Goal: Navigation & Orientation: Understand site structure

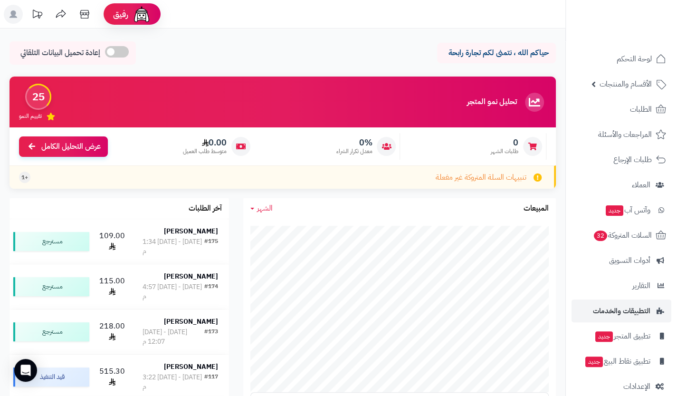
scroll to position [13, 0]
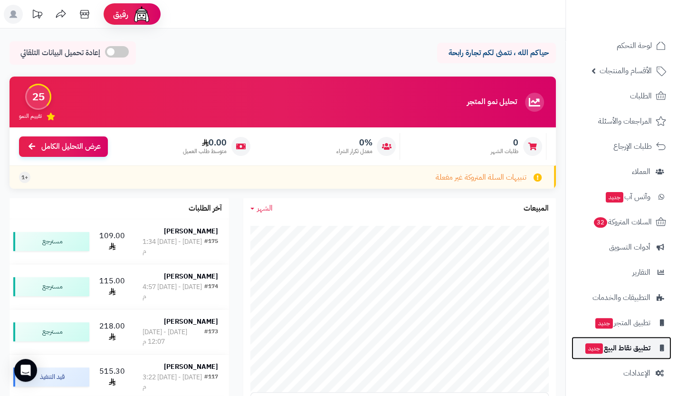
click at [618, 345] on span "تطبيق نقاط البيع جديد" at bounding box center [618, 347] width 66 height 13
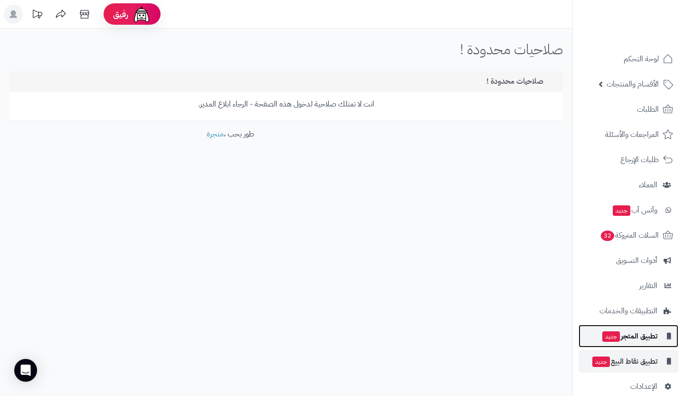
click at [633, 339] on span "تطبيق المتجر جديد" at bounding box center [630, 335] width 56 height 13
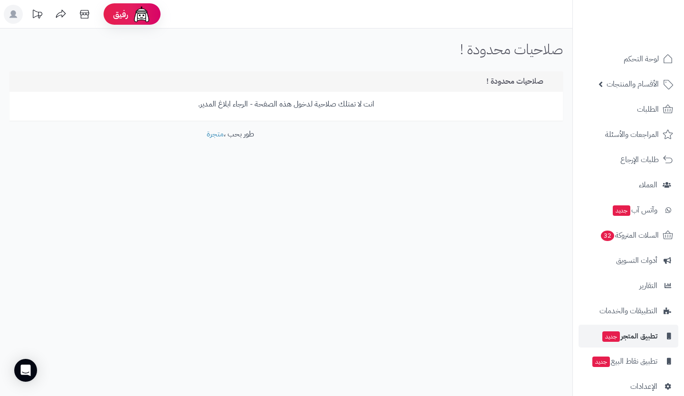
click at [209, 104] on p "انت لا تمتلك صلاحية لدخول هذه الصفحة - الرجاء ابلاغ المدير." at bounding box center [286, 104] width 539 height 11
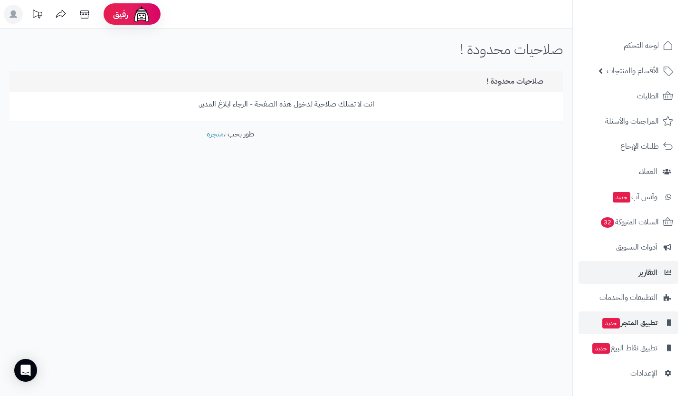
scroll to position [5, 0]
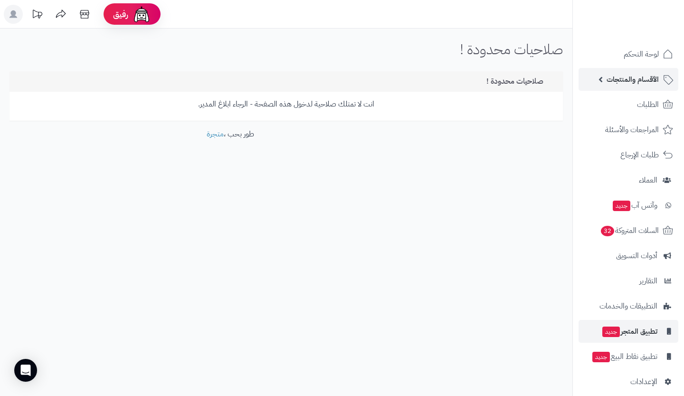
click at [653, 79] on span "الأقسام والمنتجات" at bounding box center [633, 79] width 52 height 13
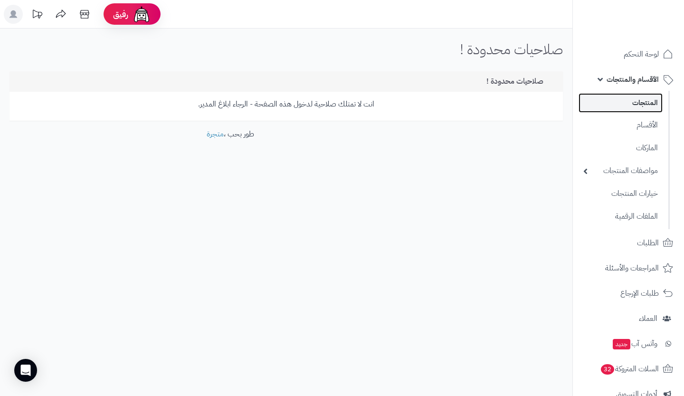
click at [650, 99] on link "المنتجات" at bounding box center [621, 102] width 84 height 19
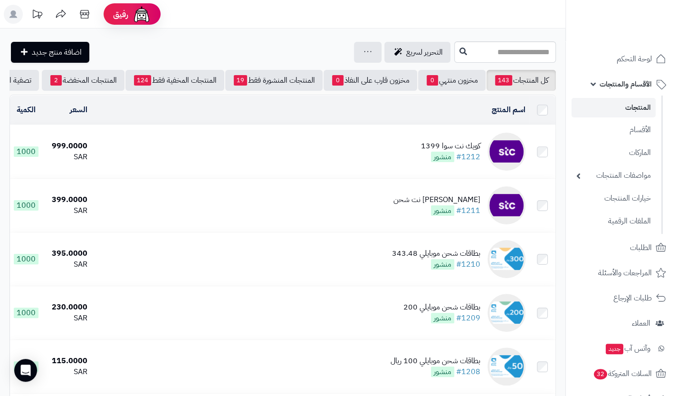
click at [13, 12] on icon at bounding box center [14, 14] width 8 height 8
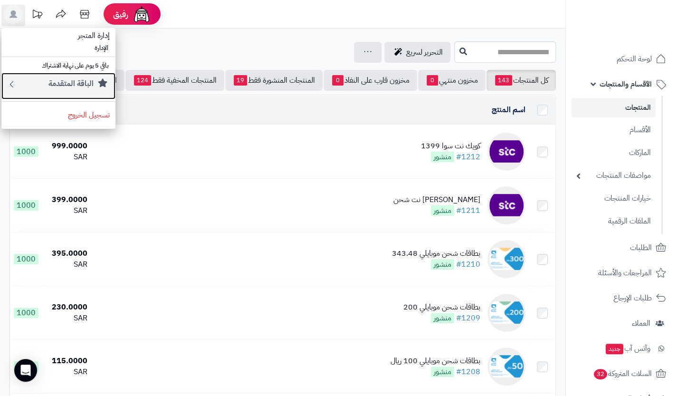
click at [84, 88] on small "الباقة المتقدمة" at bounding box center [70, 83] width 45 height 11
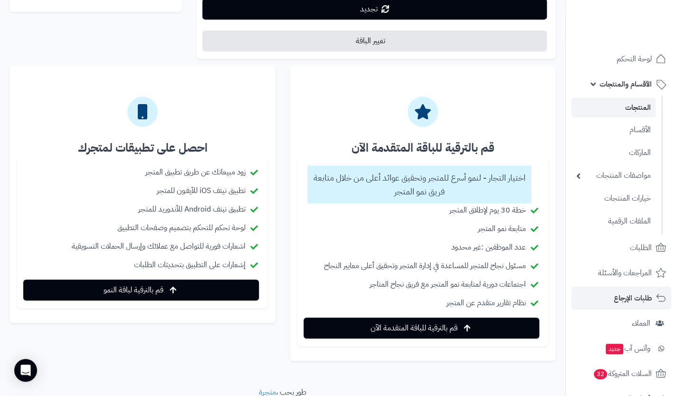
scroll to position [152, 0]
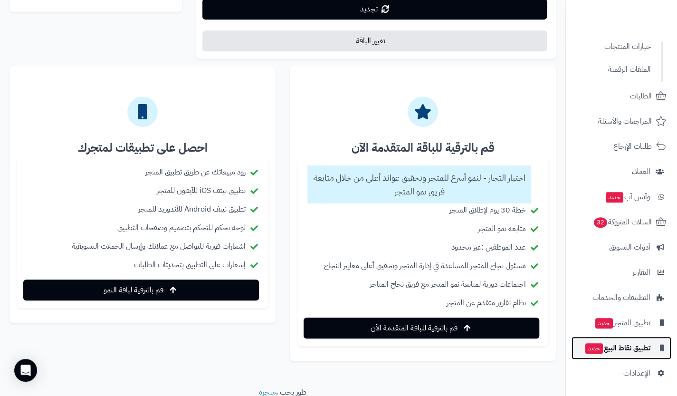
click at [635, 346] on span "تطبيق نقاط البيع جديد" at bounding box center [618, 347] width 66 height 13
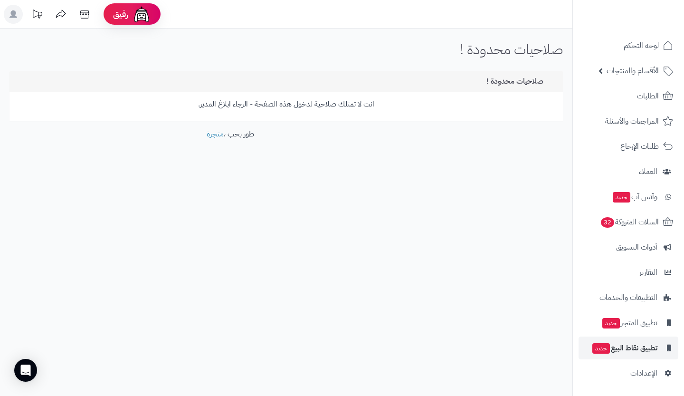
scroll to position [13, 0]
click at [642, 325] on span "تطبيق المتجر جديد" at bounding box center [630, 322] width 56 height 13
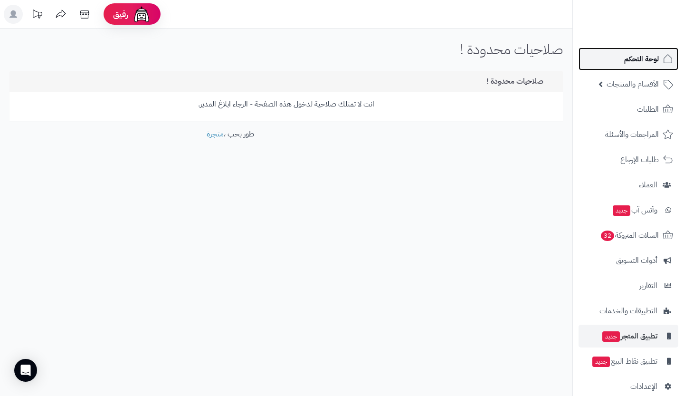
click at [608, 51] on link "لوحة التحكم" at bounding box center [629, 59] width 100 height 23
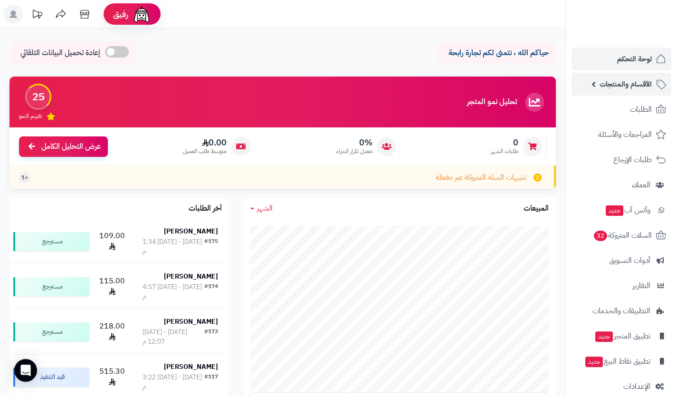
click at [633, 79] on span "الأقسام والمنتجات" at bounding box center [626, 83] width 52 height 13
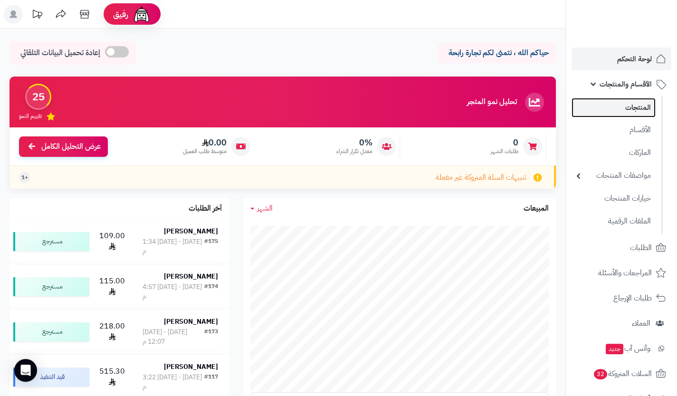
click at [635, 106] on link "المنتجات" at bounding box center [614, 107] width 84 height 19
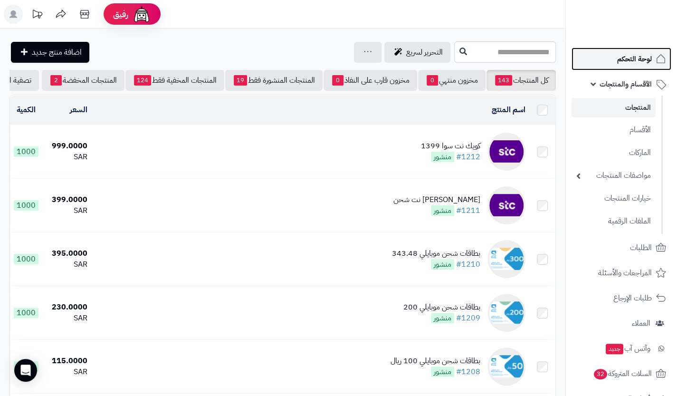
click at [623, 57] on span "لوحة التحكم" at bounding box center [634, 58] width 35 height 13
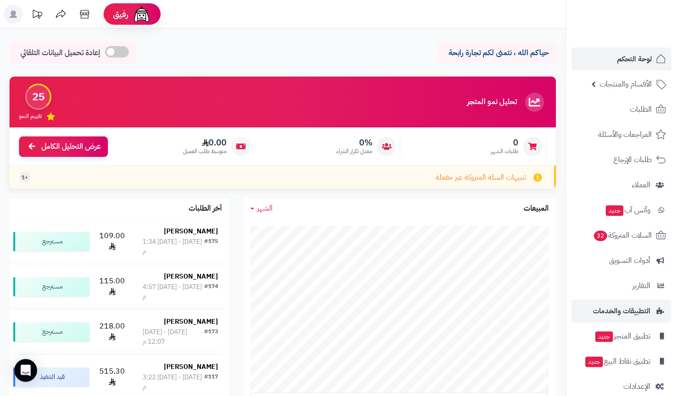
scroll to position [13, 0]
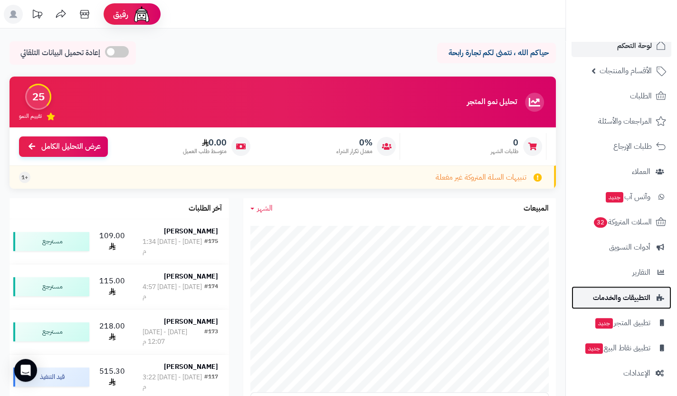
click at [635, 297] on span "التطبيقات والخدمات" at bounding box center [622, 297] width 58 height 13
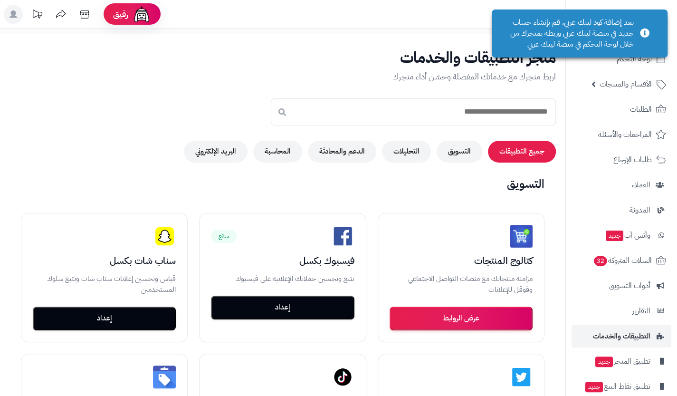
scroll to position [38, 0]
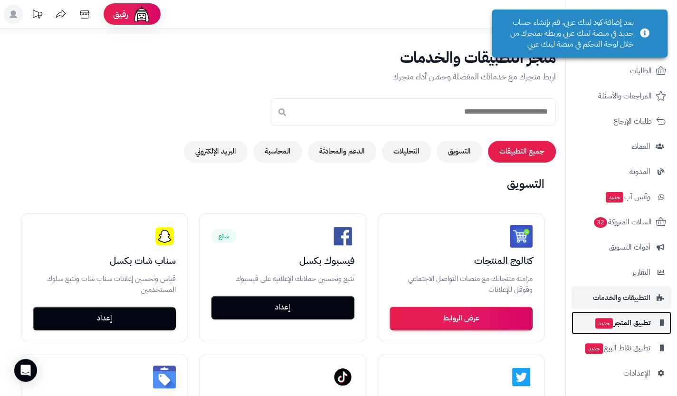
click at [626, 331] on link "تطبيق المتجر جديد" at bounding box center [622, 322] width 100 height 23
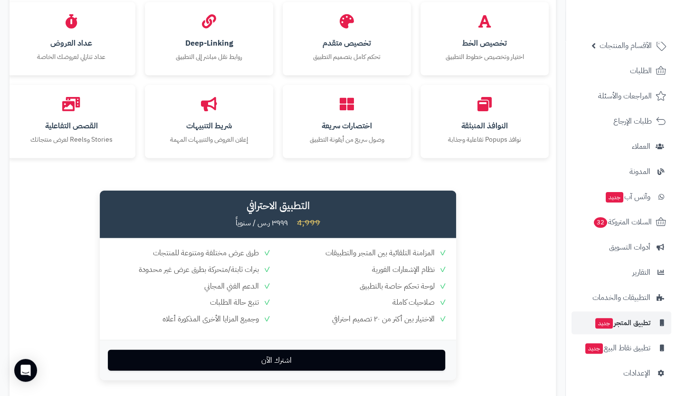
scroll to position [1164, 0]
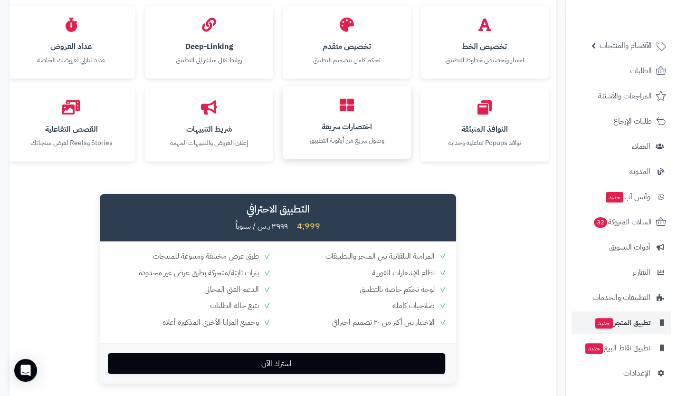
click at [348, 109] on icon at bounding box center [347, 105] width 14 height 14
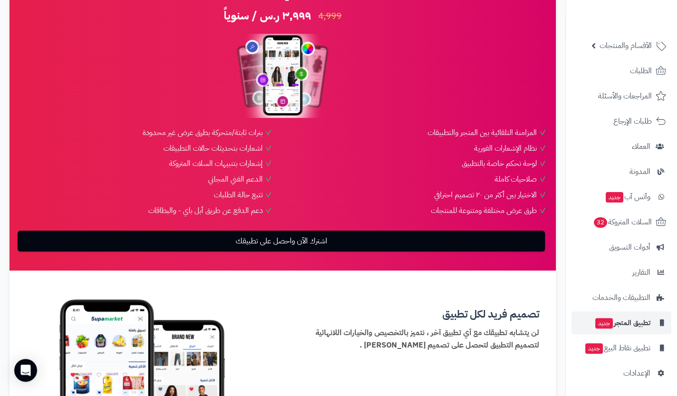
scroll to position [0, 0]
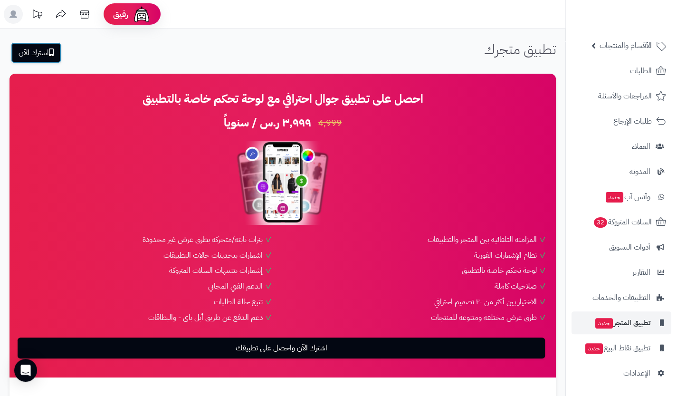
click at [40, 46] on link "اشترك الآن" at bounding box center [36, 52] width 50 height 21
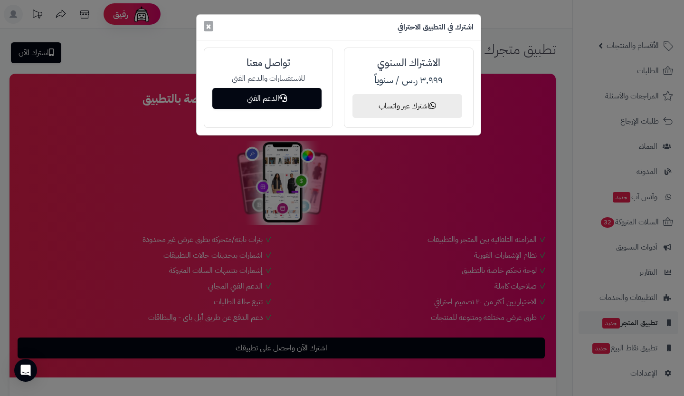
click at [209, 27] on span "×" at bounding box center [209, 26] width 6 height 14
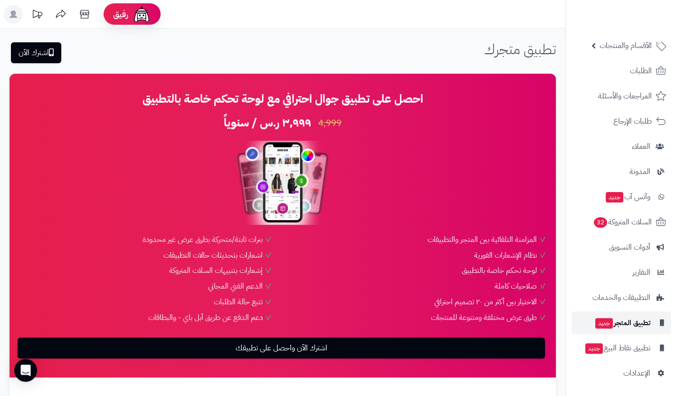
click at [650, 317] on link "تطبيق المتجر جديد" at bounding box center [622, 322] width 100 height 23
click at [624, 306] on link "التطبيقات والخدمات" at bounding box center [622, 297] width 100 height 23
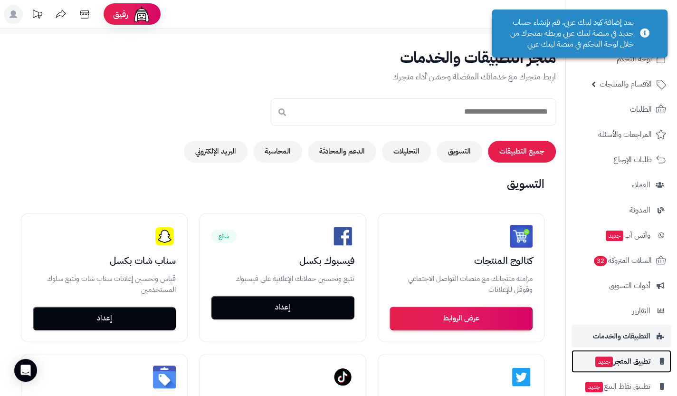
click at [631, 364] on span "تطبيق المتجر جديد" at bounding box center [623, 361] width 56 height 13
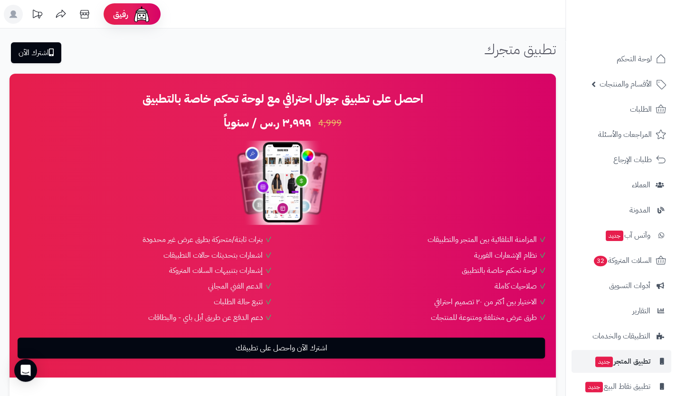
scroll to position [38, 0]
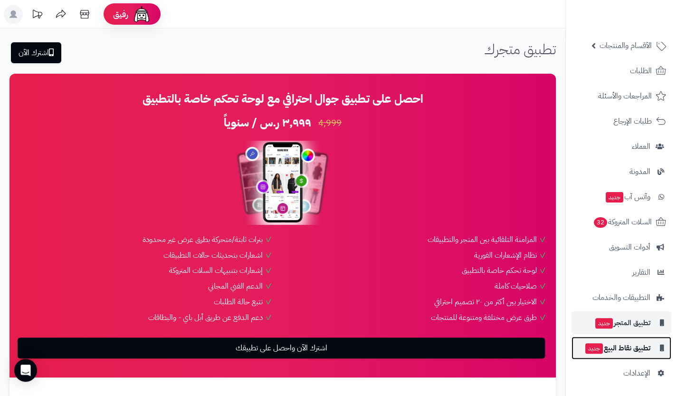
click at [632, 351] on span "تطبيق نقاط البيع جديد" at bounding box center [618, 347] width 66 height 13
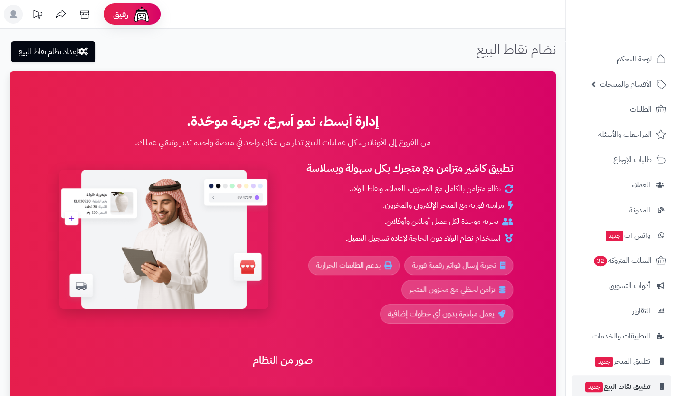
scroll to position [38, 0]
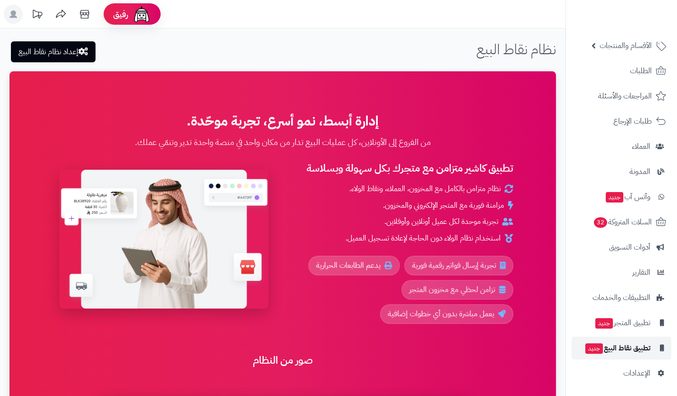
click at [632, 351] on span "تطبيق نقاط البيع جديد" at bounding box center [618, 347] width 66 height 13
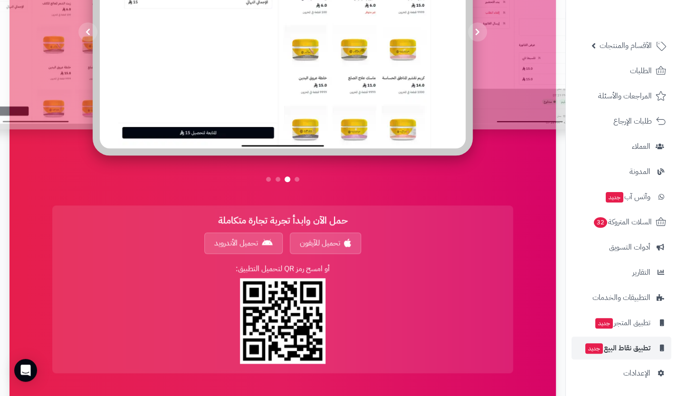
scroll to position [503, 0]
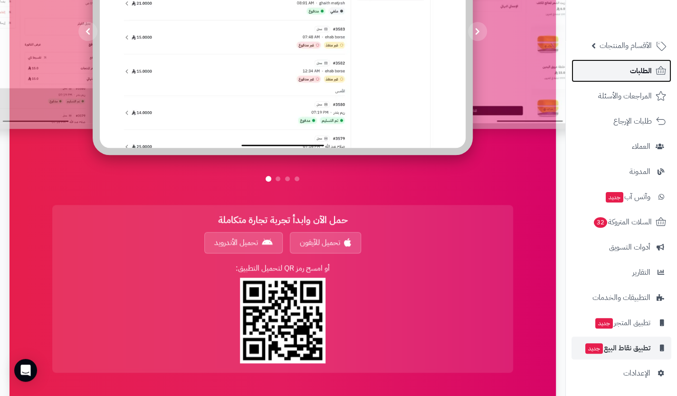
click at [642, 73] on span "الطلبات" at bounding box center [641, 70] width 22 height 13
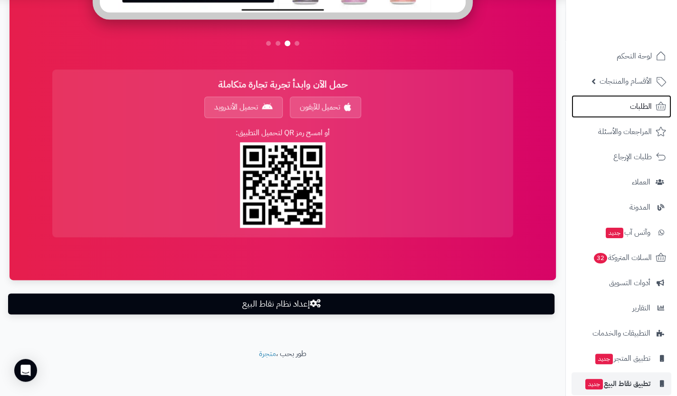
scroll to position [637, 0]
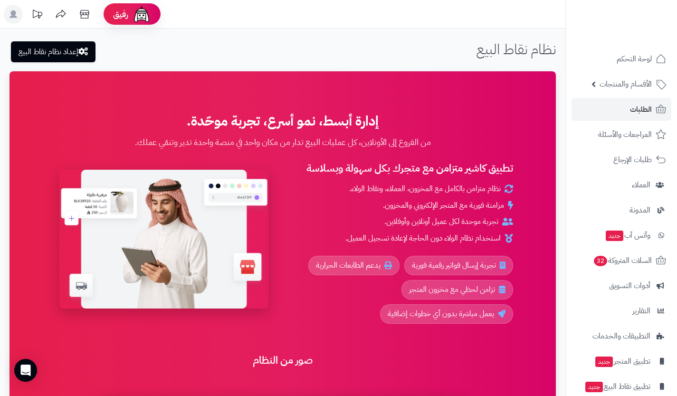
scroll to position [637, 0]
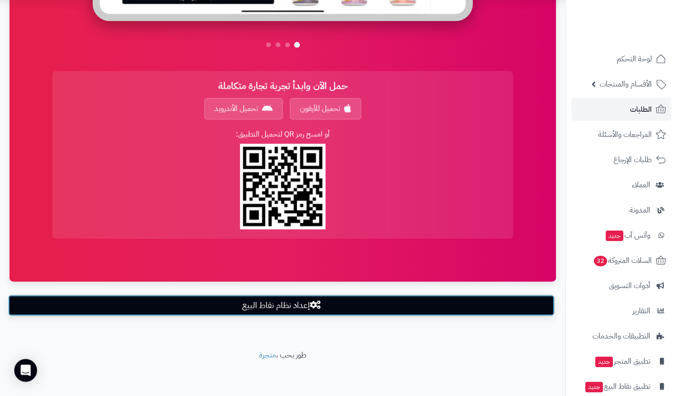
click at [447, 310] on link "إعداد نظام نقاط البيع" at bounding box center [281, 305] width 547 height 21
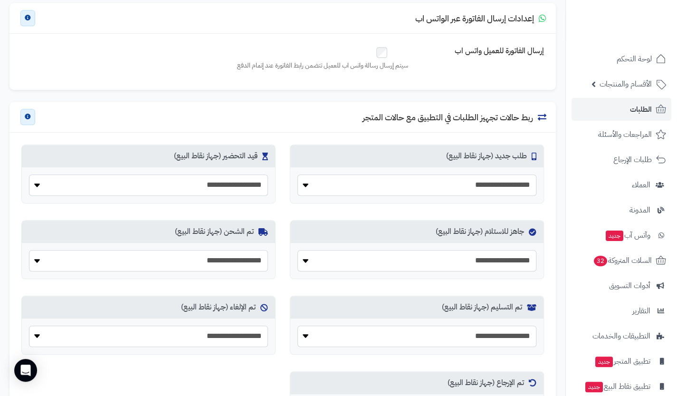
scroll to position [269, 0]
click at [486, 188] on select "**********" at bounding box center [418, 184] width 240 height 21
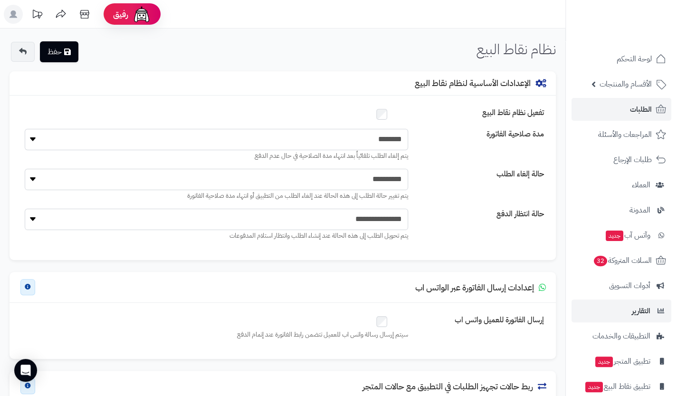
scroll to position [38, 0]
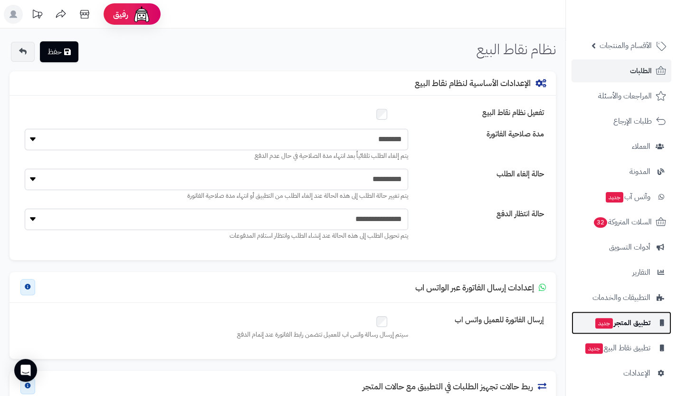
click at [602, 326] on span "جديد" at bounding box center [604, 323] width 18 height 10
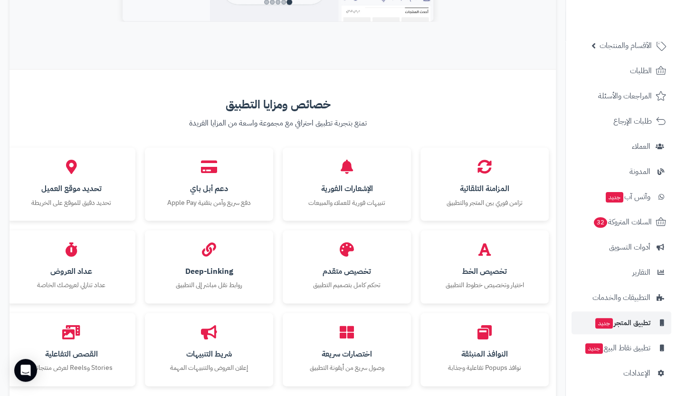
scroll to position [941, 0]
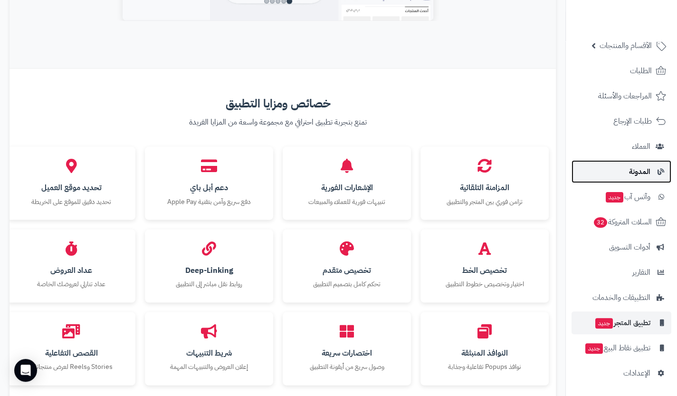
click at [635, 179] on link "المدونة" at bounding box center [622, 171] width 100 height 23
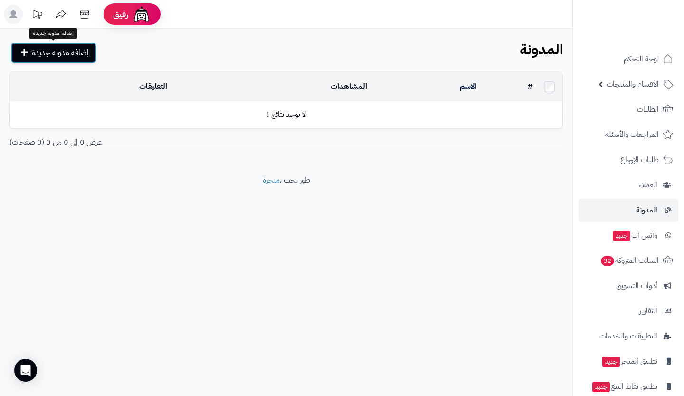
click at [72, 53] on span "إضافة مدونة جديدة" at bounding box center [60, 52] width 57 height 11
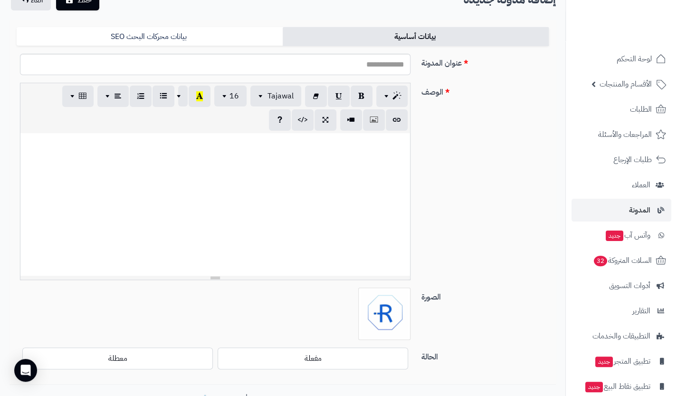
scroll to position [80, 0]
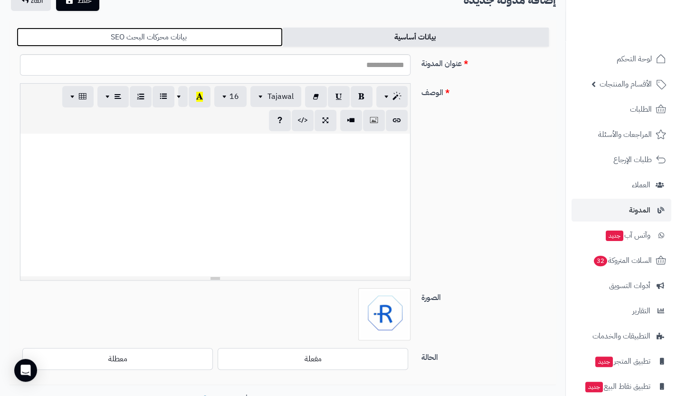
click at [216, 33] on link "بيانات محركات البحث SEO" at bounding box center [150, 37] width 266 height 19
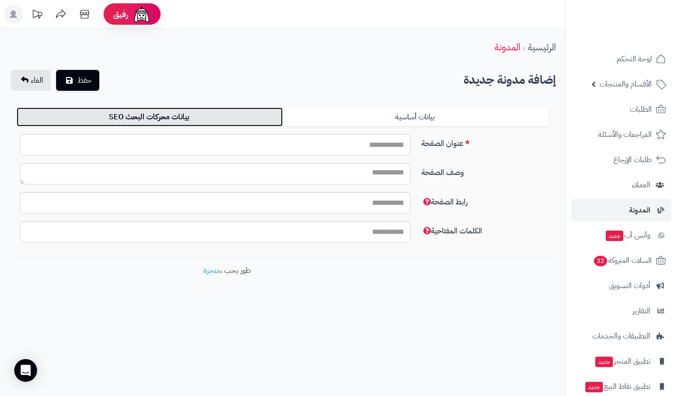
scroll to position [0, 0]
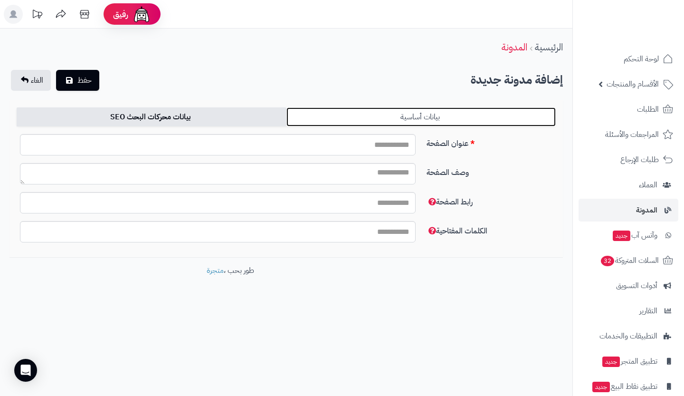
click at [414, 114] on link "بيانات أساسية" at bounding box center [422, 116] width 270 height 19
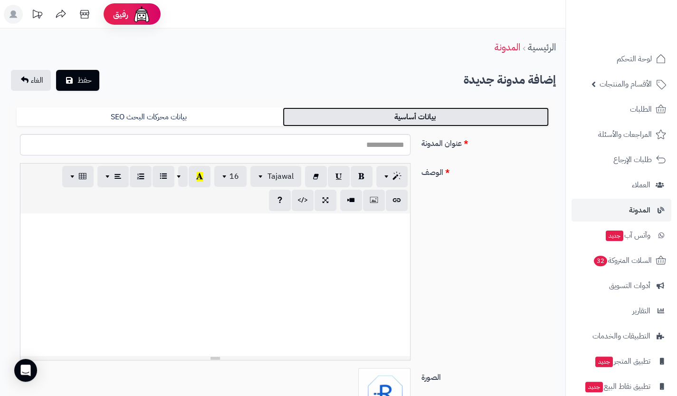
scroll to position [141, 0]
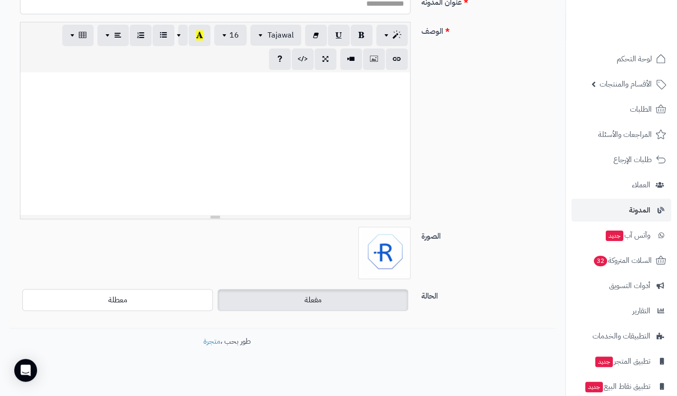
click at [375, 297] on label "مفعلة" at bounding box center [313, 300] width 191 height 22
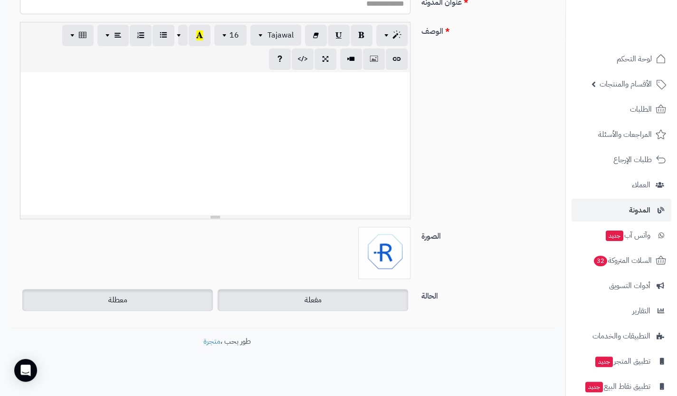
click at [182, 303] on label "معطلة" at bounding box center [117, 300] width 191 height 22
click at [295, 299] on label "مفعلة" at bounding box center [313, 300] width 191 height 22
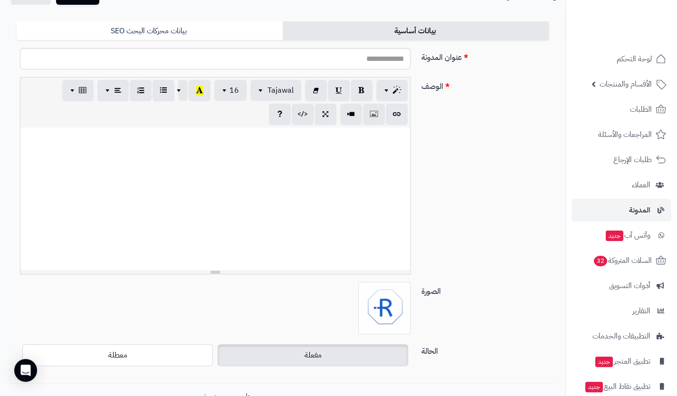
scroll to position [0, 0]
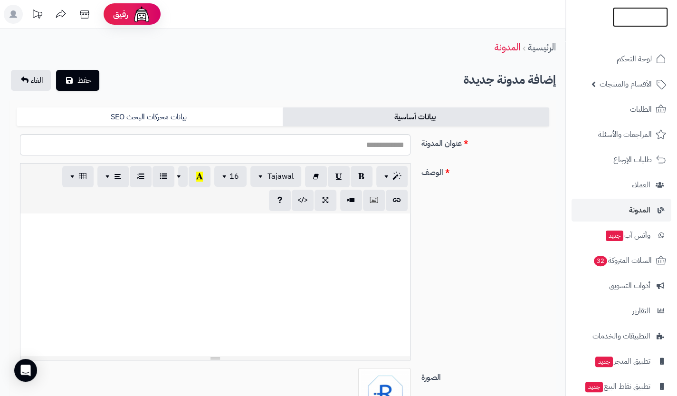
click at [643, 22] on img at bounding box center [641, 32] width 56 height 20
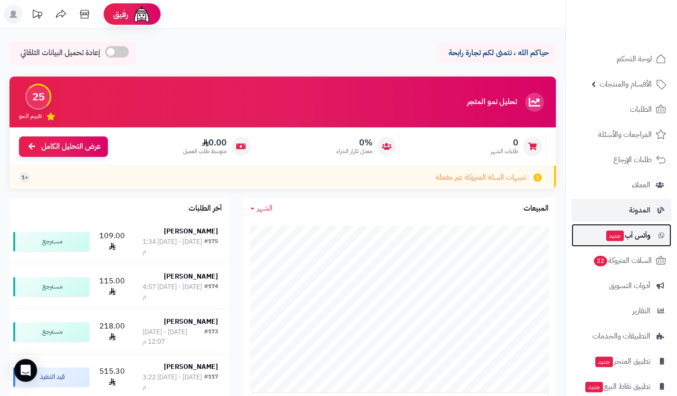
click at [625, 244] on link "وآتس آب جديد" at bounding box center [622, 235] width 100 height 23
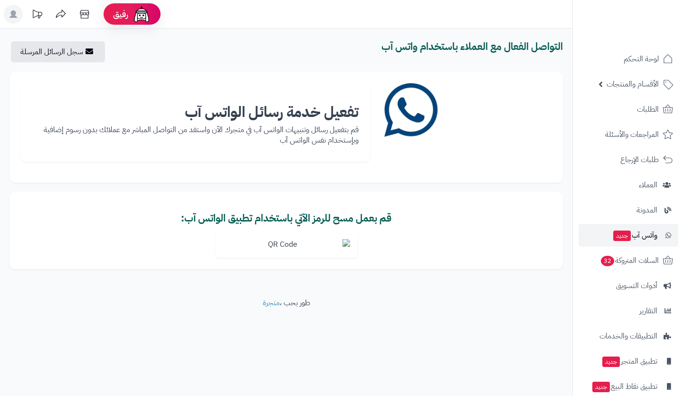
scroll to position [38, 0]
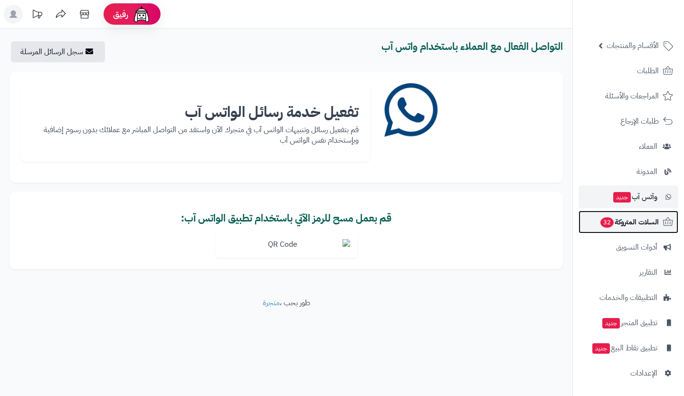
click at [636, 226] on span "السلات المتروكة 32" at bounding box center [629, 221] width 59 height 13
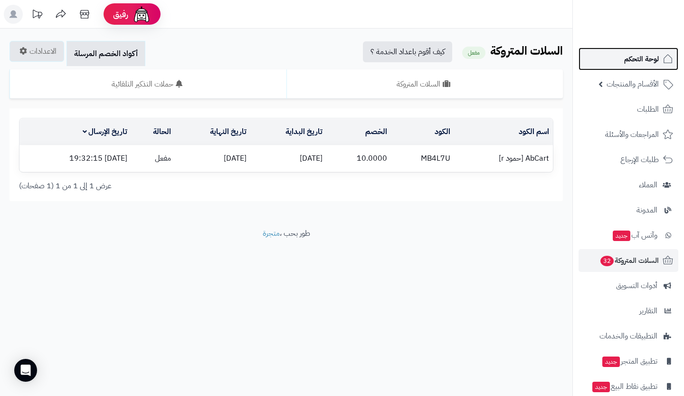
click at [652, 69] on link "لوحة التحكم" at bounding box center [629, 59] width 100 height 23
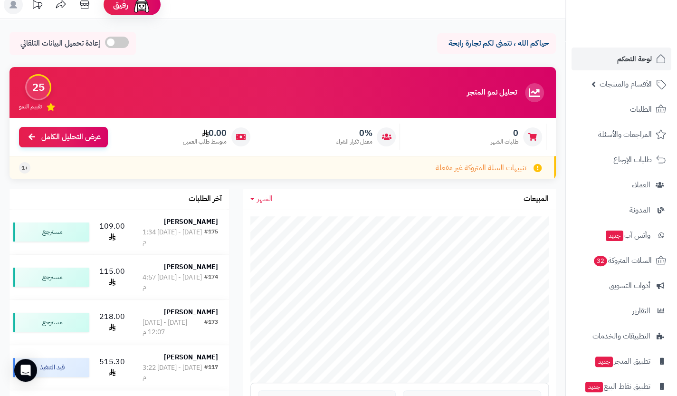
scroll to position [10, 0]
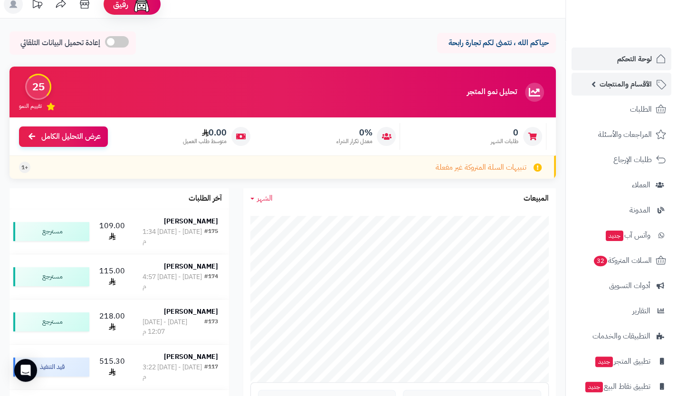
click at [630, 93] on link "الأقسام والمنتجات" at bounding box center [622, 84] width 100 height 23
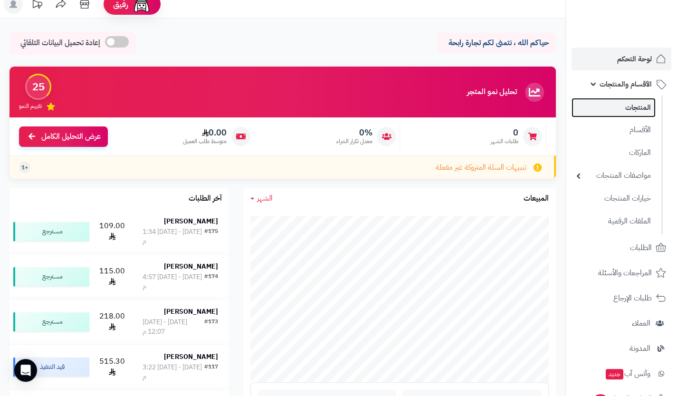
click at [646, 103] on link "المنتجات" at bounding box center [614, 107] width 84 height 19
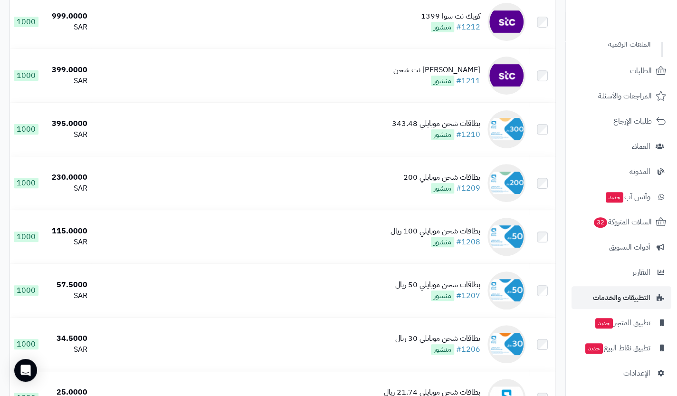
scroll to position [133, 0]
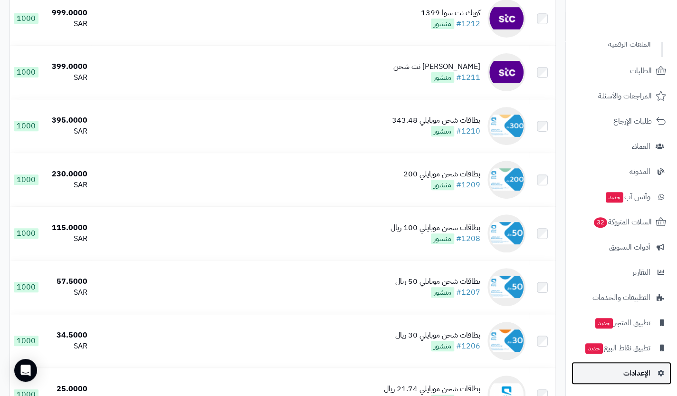
click at [647, 378] on span "الإعدادات" at bounding box center [637, 372] width 27 height 13
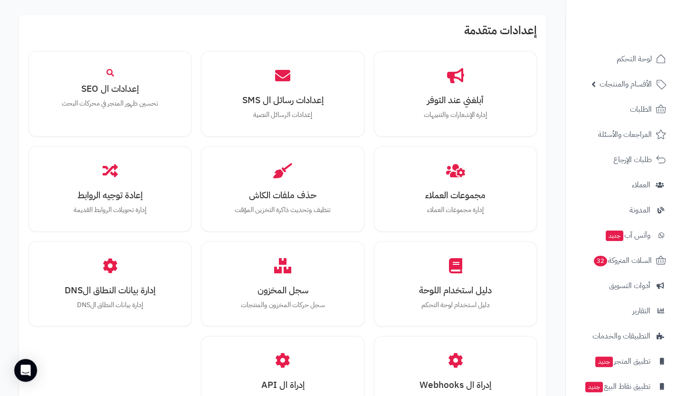
scroll to position [1097, 0]
